Goal: Book appointment/travel/reservation

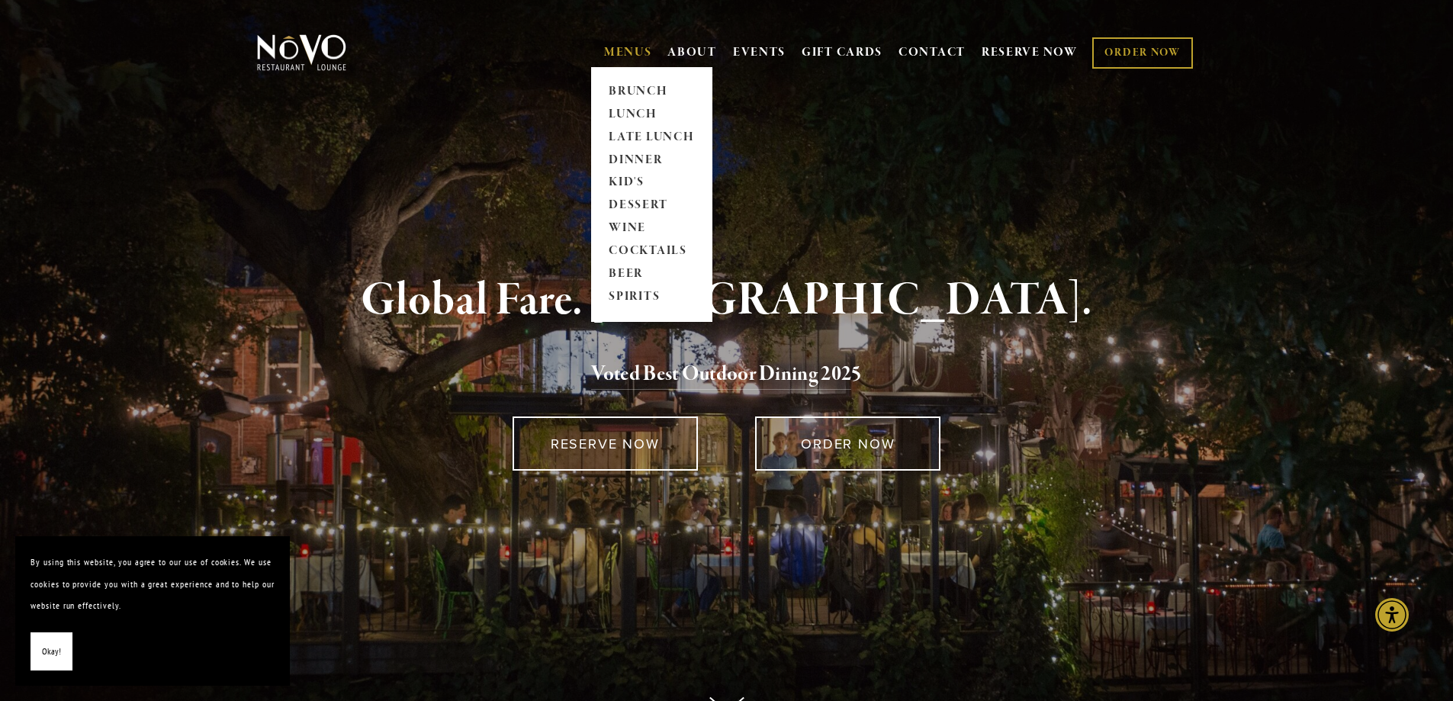
click at [618, 45] on link "MENUS" at bounding box center [628, 52] width 48 height 15
click at [626, 50] on link "MENUS" at bounding box center [628, 52] width 48 height 15
click at [614, 50] on link "MENUS" at bounding box center [628, 52] width 48 height 15
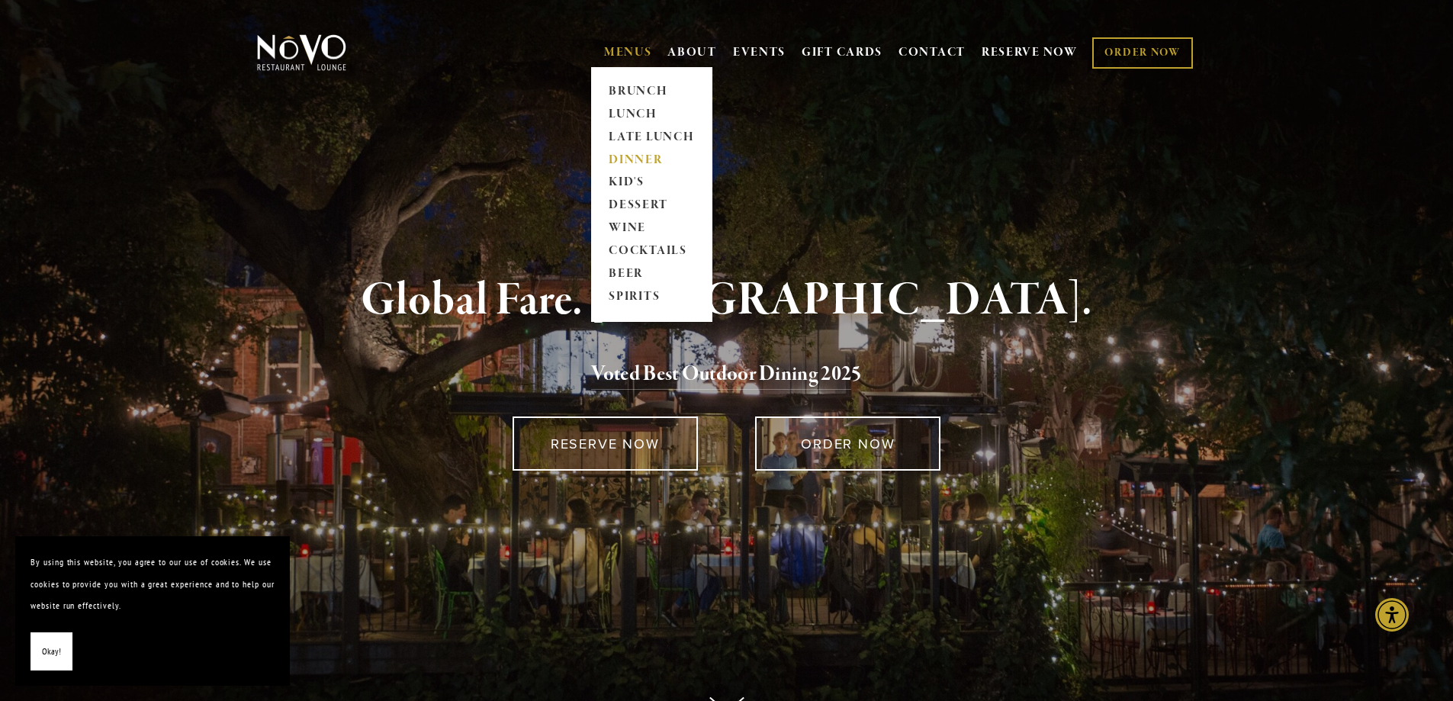
click at [630, 156] on link "DINNER" at bounding box center [651, 160] width 95 height 23
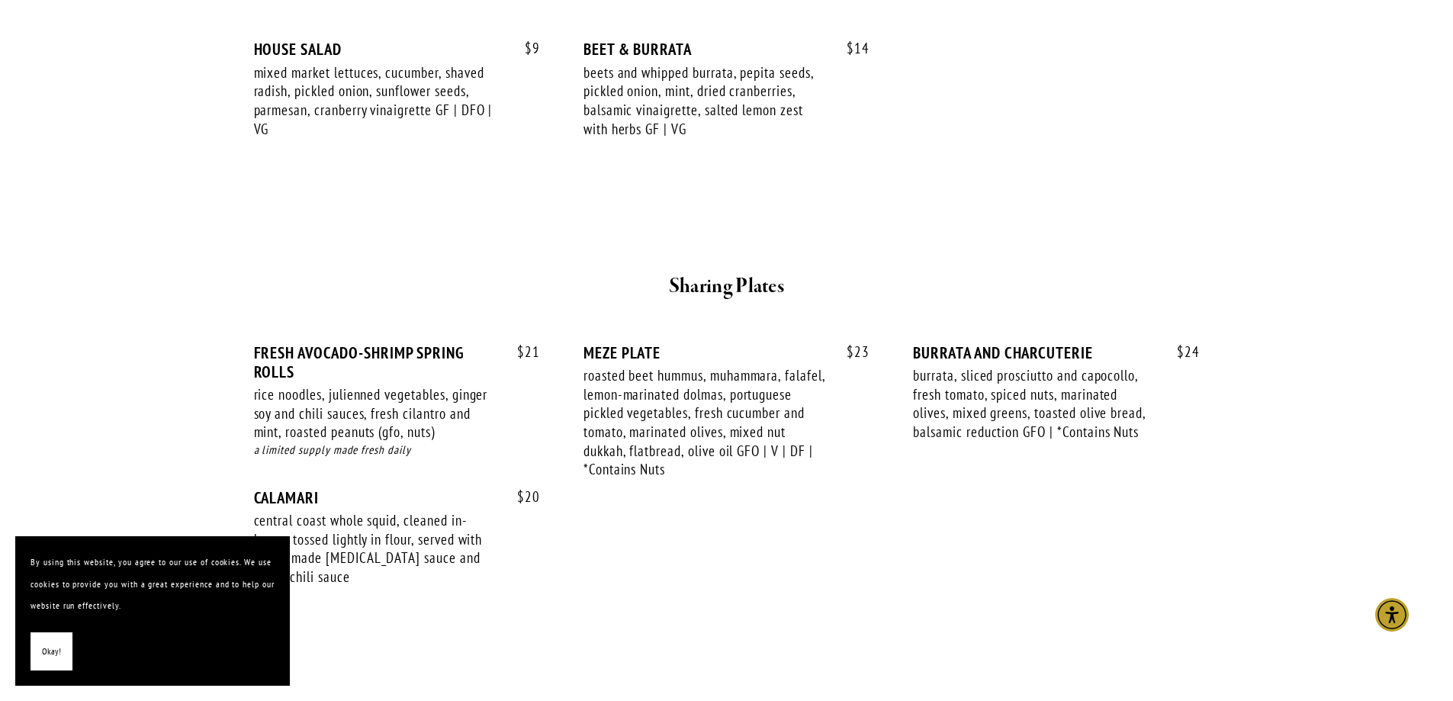
scroll to position [381, 0]
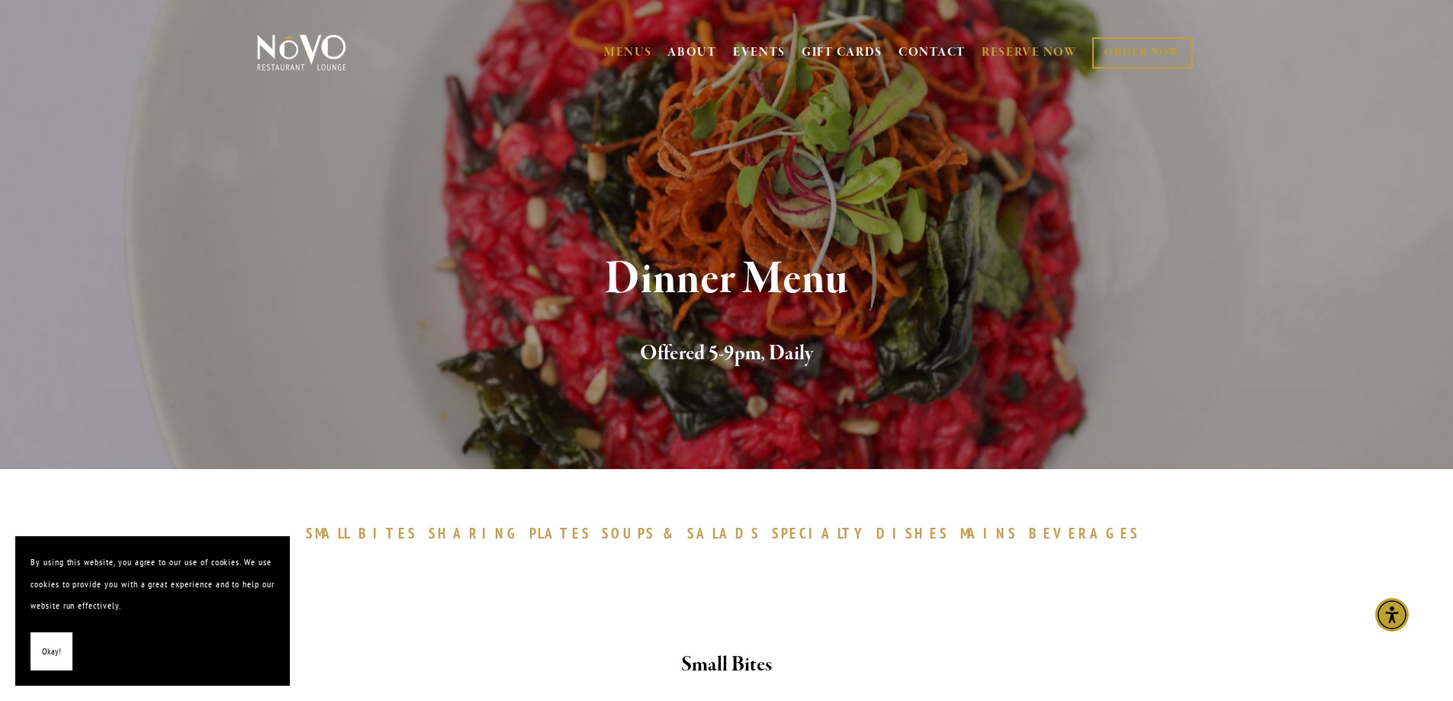
click at [1025, 47] on link "RESERVE NOW" at bounding box center [1030, 52] width 96 height 29
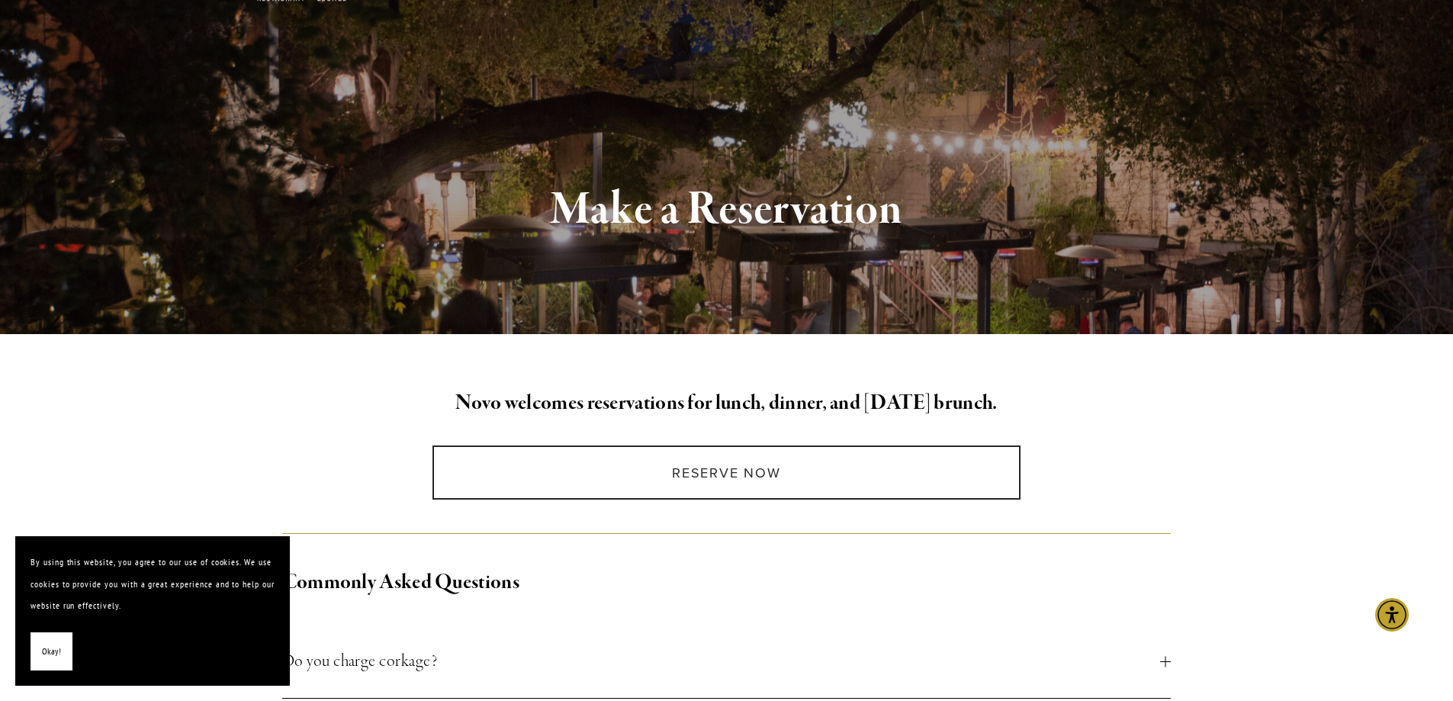
scroll to position [153, 0]
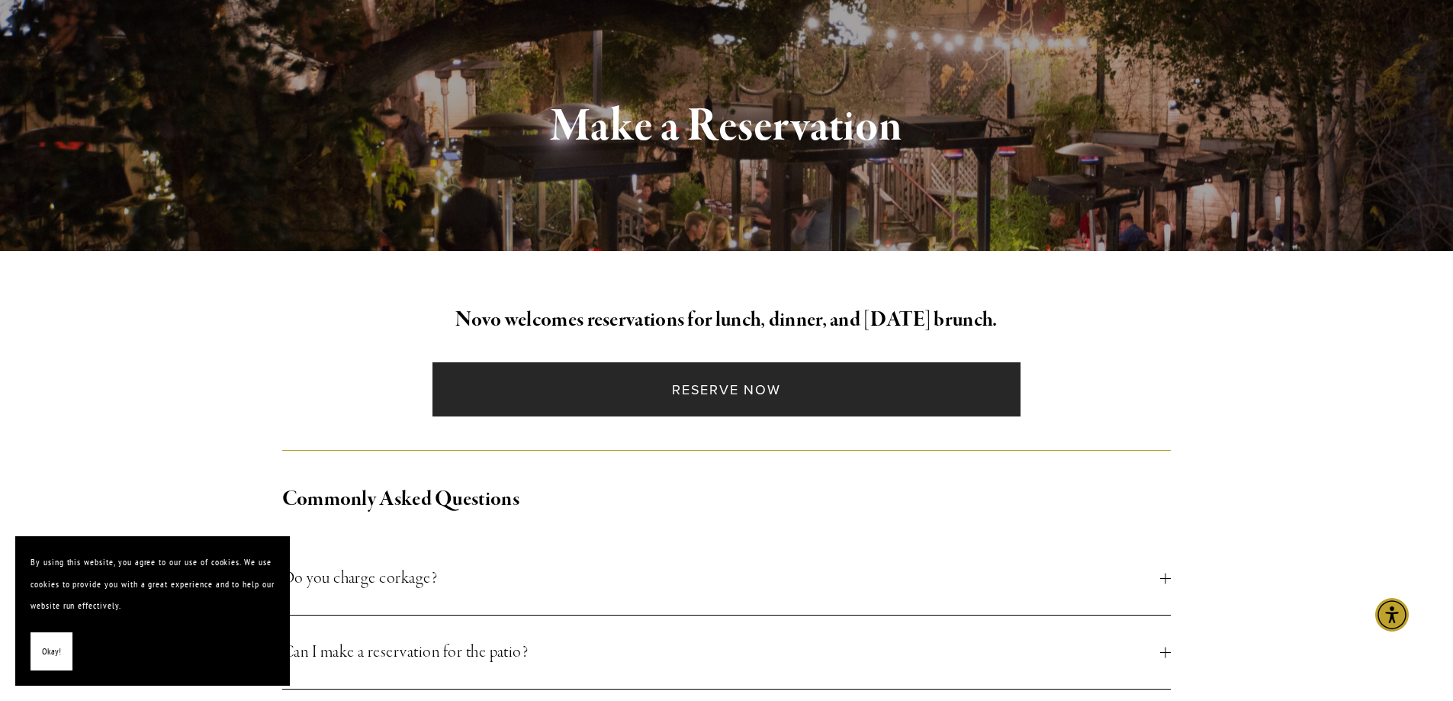
click at [726, 387] on link "Reserve Now" at bounding box center [726, 389] width 588 height 54
